Goal: Task Accomplishment & Management: Use online tool/utility

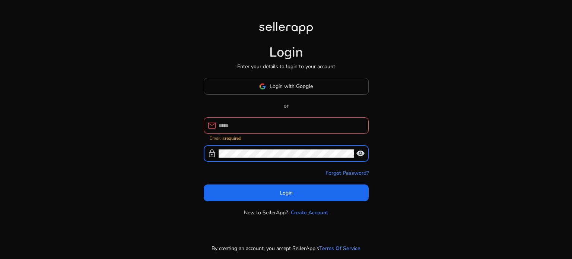
click at [246, 125] on input at bounding box center [290, 125] width 144 height 8
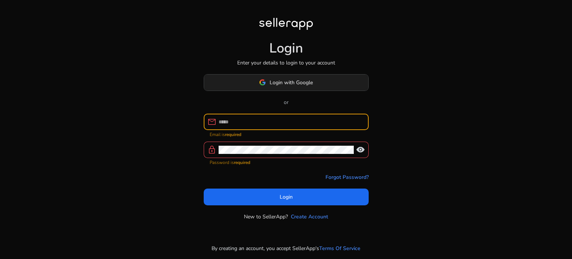
click at [289, 83] on span "Login with Google" at bounding box center [290, 83] width 43 height 8
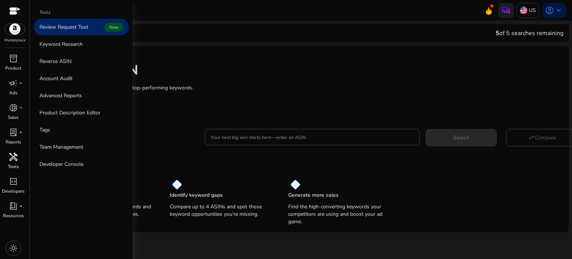
click at [15, 160] on span "handyman" at bounding box center [13, 156] width 9 height 9
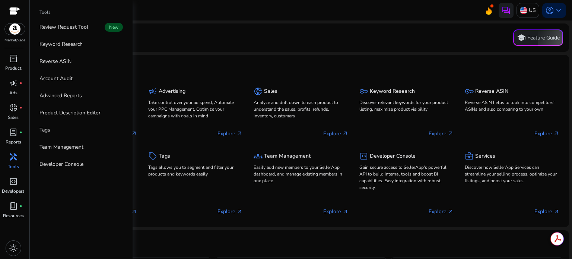
click at [8, 156] on div "handyman" at bounding box center [13, 157] width 21 height 12
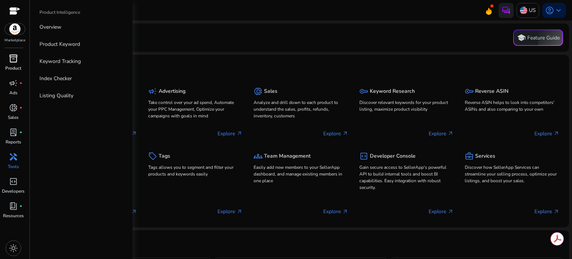
click at [12, 60] on span "inventory_2" at bounding box center [13, 58] width 9 height 9
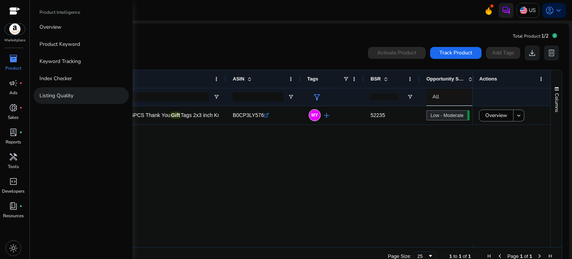
click at [80, 98] on link "Listing Quality" at bounding box center [80, 95] width 95 height 17
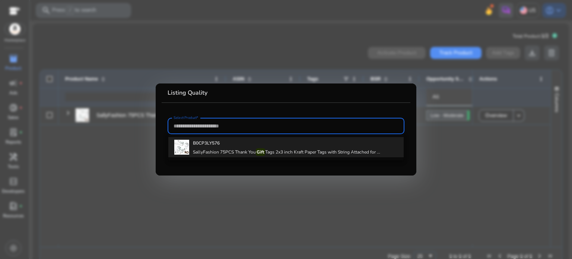
click at [210, 149] on h4 "SallyFashion 75PCS Thank You Gift Tags 2x3 inch Kraft Paper Tags with String At…" at bounding box center [286, 152] width 187 height 6
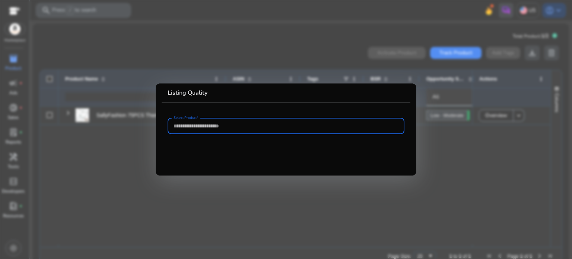
type input "**********"
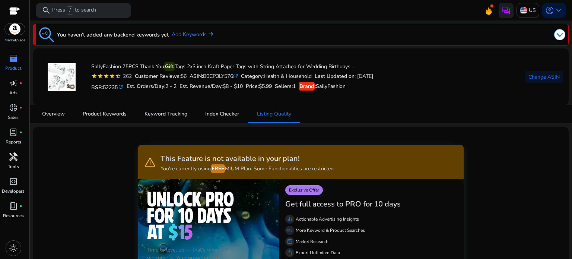
click at [12, 159] on span "handyman" at bounding box center [13, 156] width 9 height 9
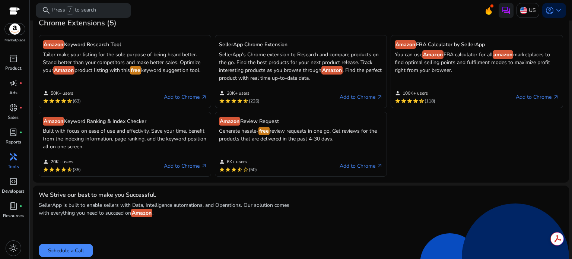
scroll to position [223, 0]
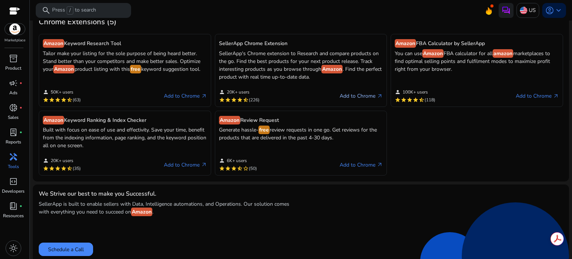
click at [362, 96] on link "Add to Chrome arrow_outward" at bounding box center [360, 96] width 43 height 9
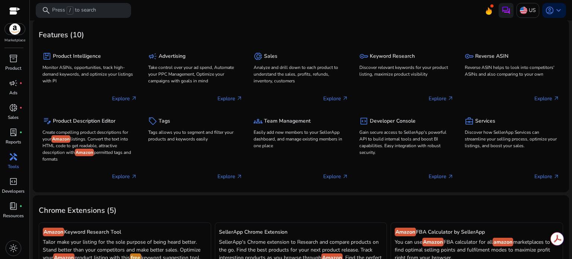
scroll to position [0, 0]
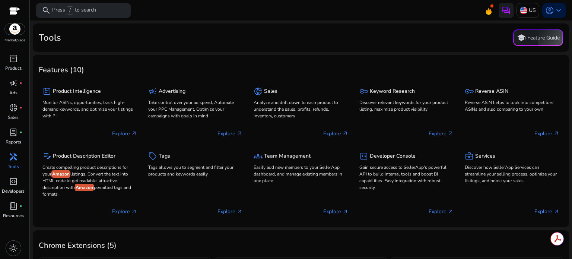
click at [72, 38] on div "Tools school Feature Guide" at bounding box center [301, 37] width 524 height 16
click at [13, 157] on span "handyman" at bounding box center [13, 156] width 9 height 9
